Goal: Task Accomplishment & Management: Use online tool/utility

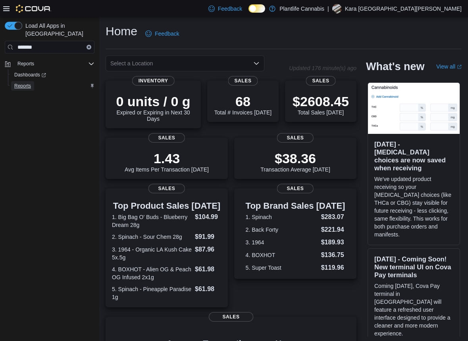
click at [29, 83] on span "Reports" at bounding box center [22, 86] width 17 height 6
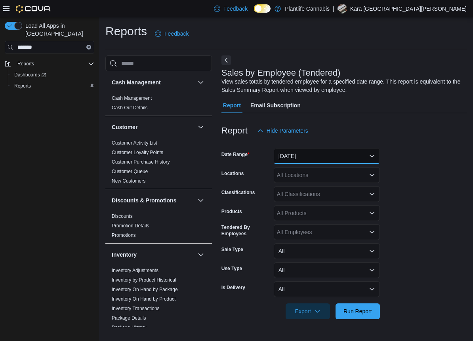
click at [307, 155] on button "[DATE]" at bounding box center [327, 156] width 106 height 16
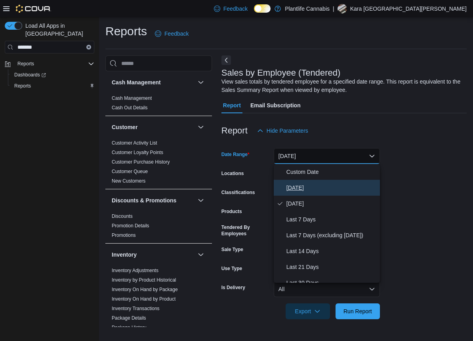
click at [294, 191] on span "[DATE]" at bounding box center [332, 188] width 90 height 10
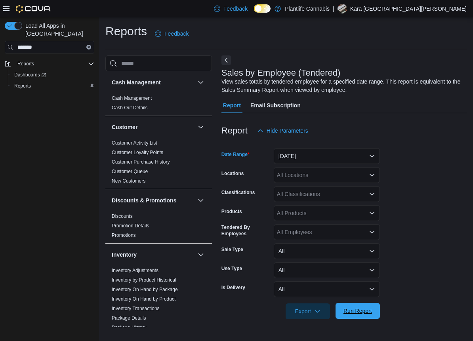
click at [355, 312] on span "Run Report" at bounding box center [358, 311] width 29 height 8
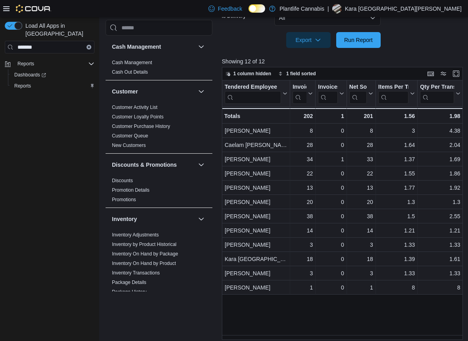
scroll to position [277, 0]
